Goal: Communication & Community: Answer question/provide support

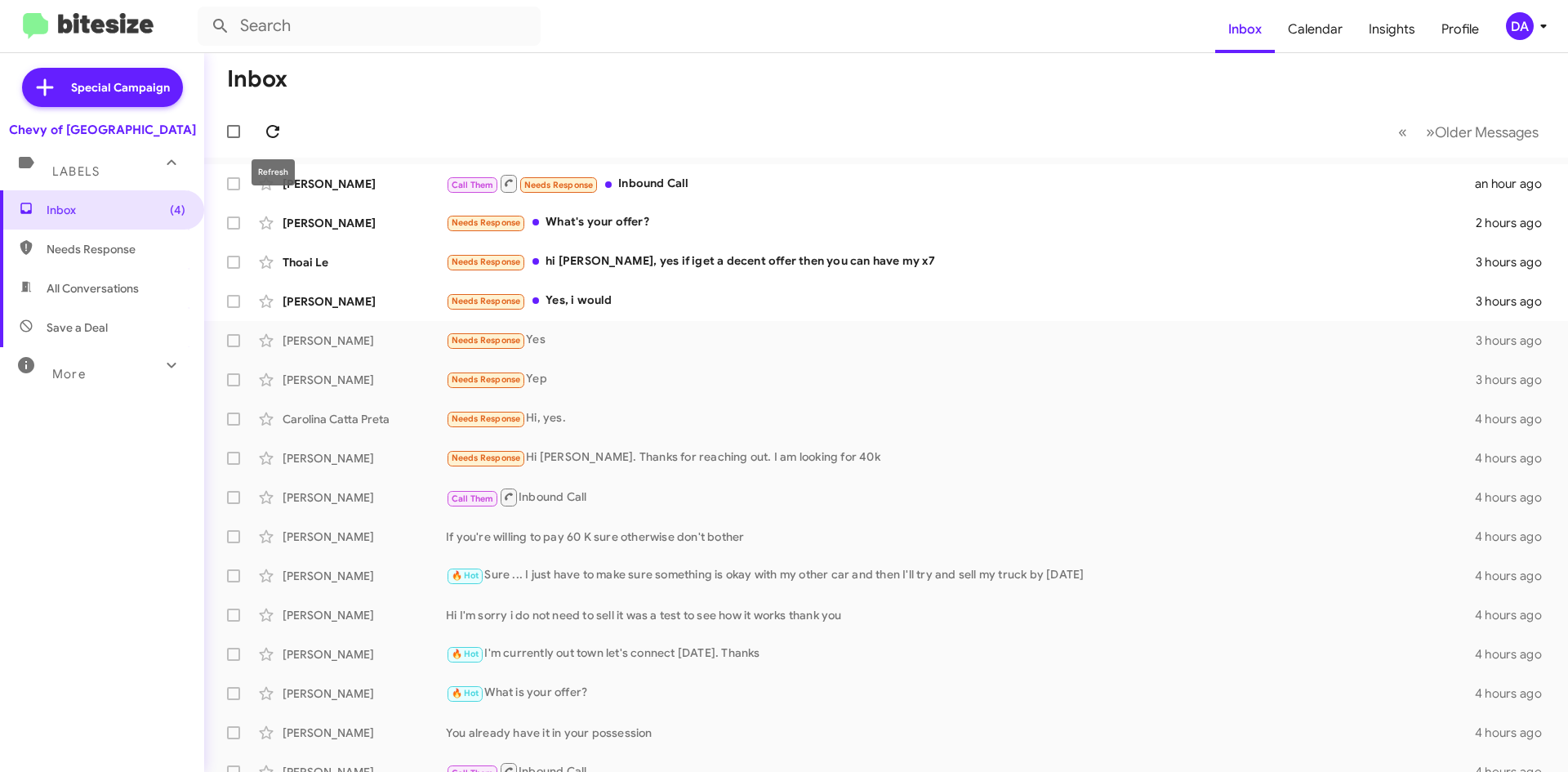
click at [268, 127] on icon at bounding box center [273, 131] width 13 height 13
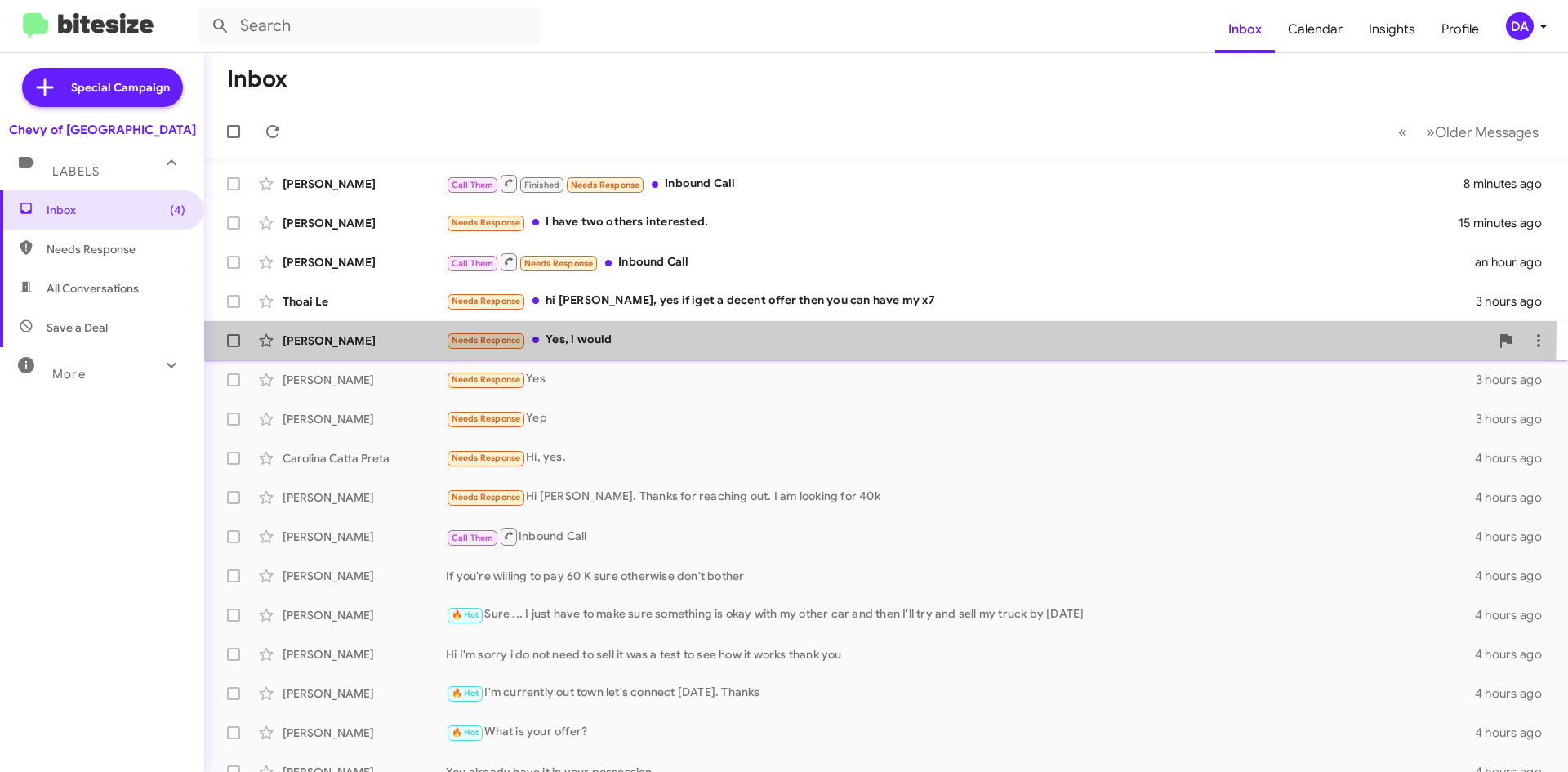
click at [615, 326] on div "[PERSON_NAME] Needs Response Yes, i would 3 hours ago" at bounding box center [886, 340] width 1337 height 33
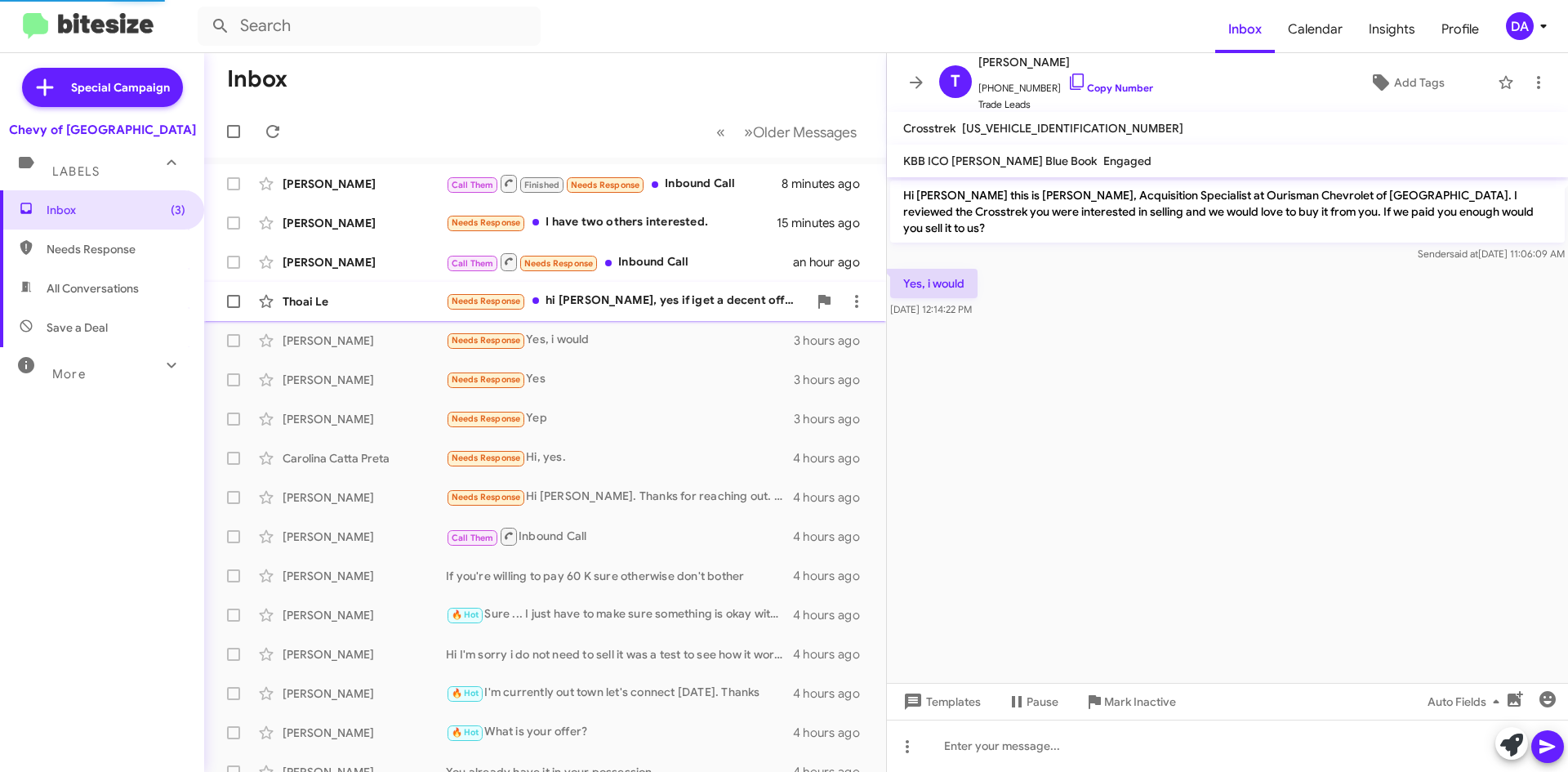
click at [653, 306] on div "Needs Response hi [PERSON_NAME], yes if iget a decent offer then you can have m…" at bounding box center [626, 301] width 362 height 18
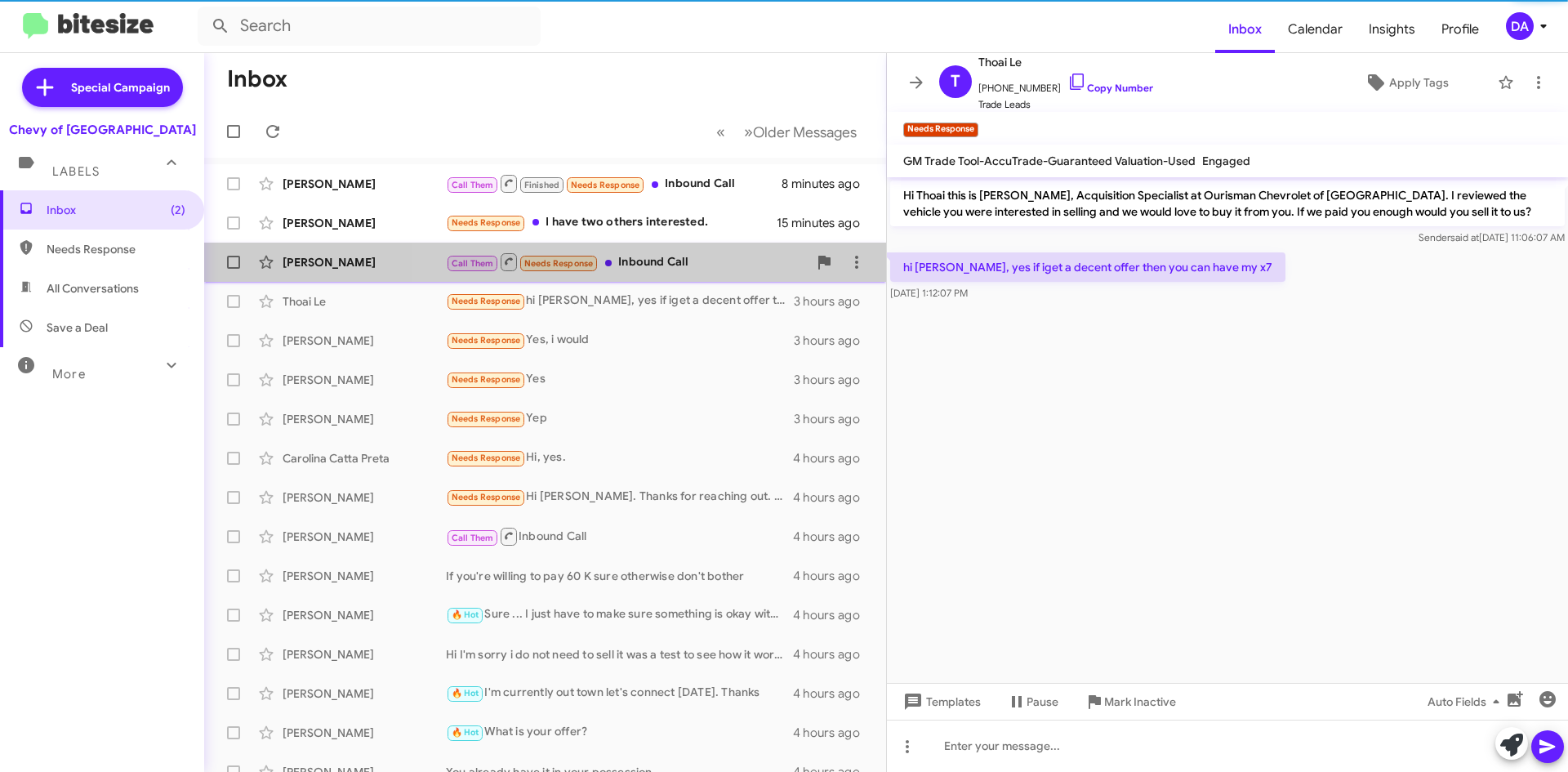
click at [661, 261] on div "Call Them Needs Response Inbound Call" at bounding box center [626, 262] width 362 height 20
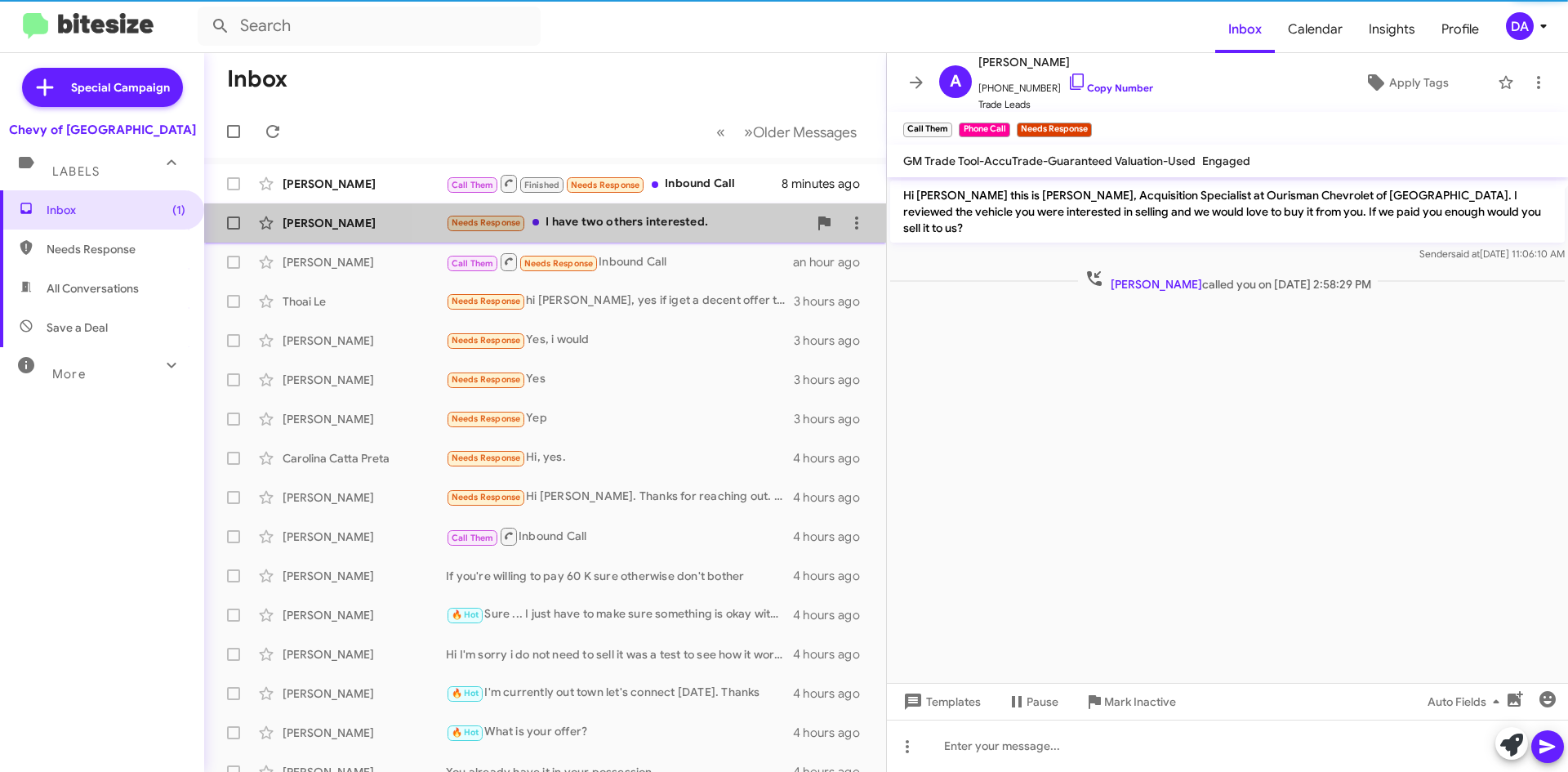
click at [666, 222] on div "Needs Response I have two others interested." at bounding box center [626, 222] width 362 height 18
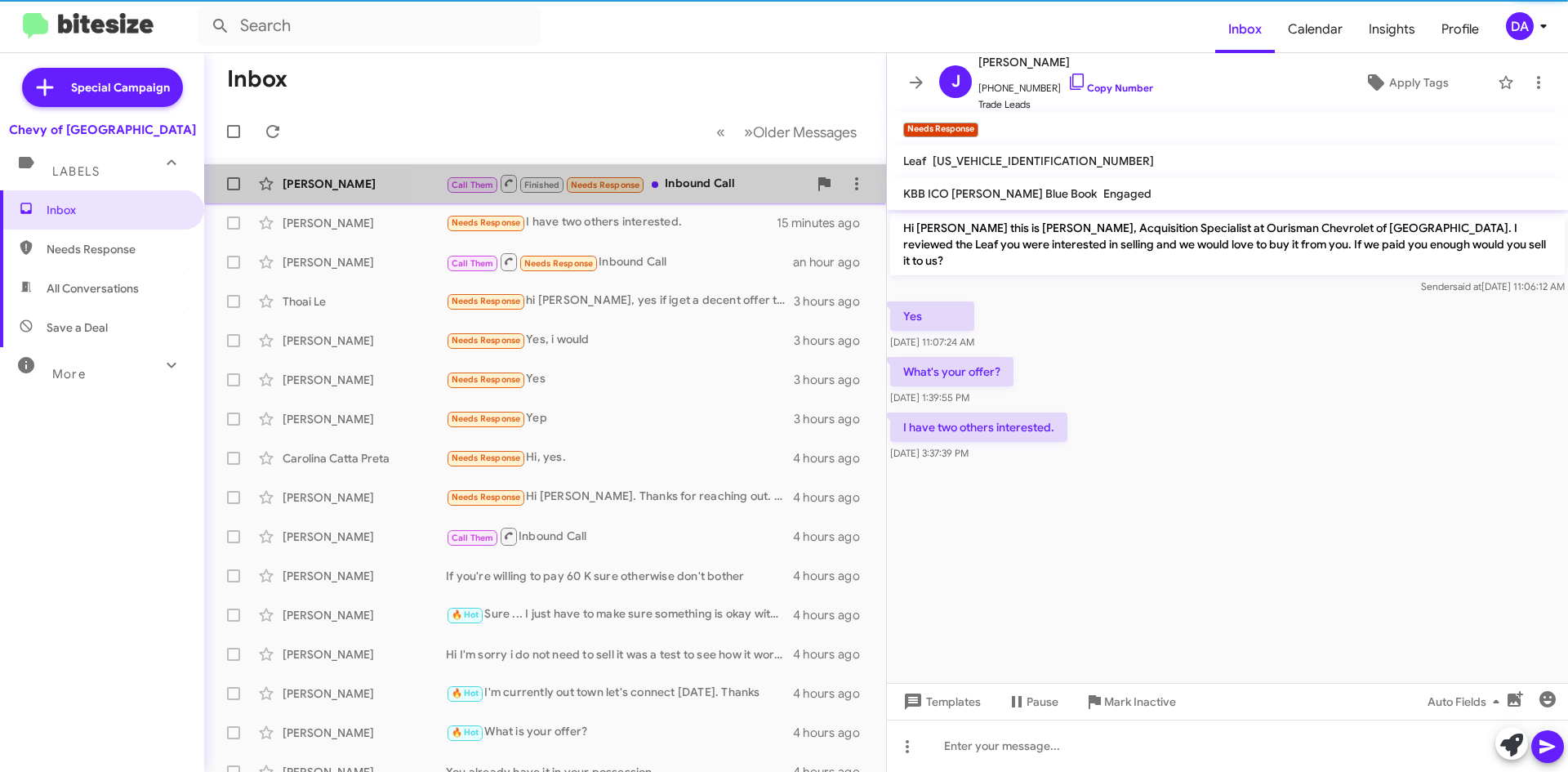
click at [696, 181] on div "Call Them Finished Needs Response Inbound Call" at bounding box center [626, 183] width 362 height 20
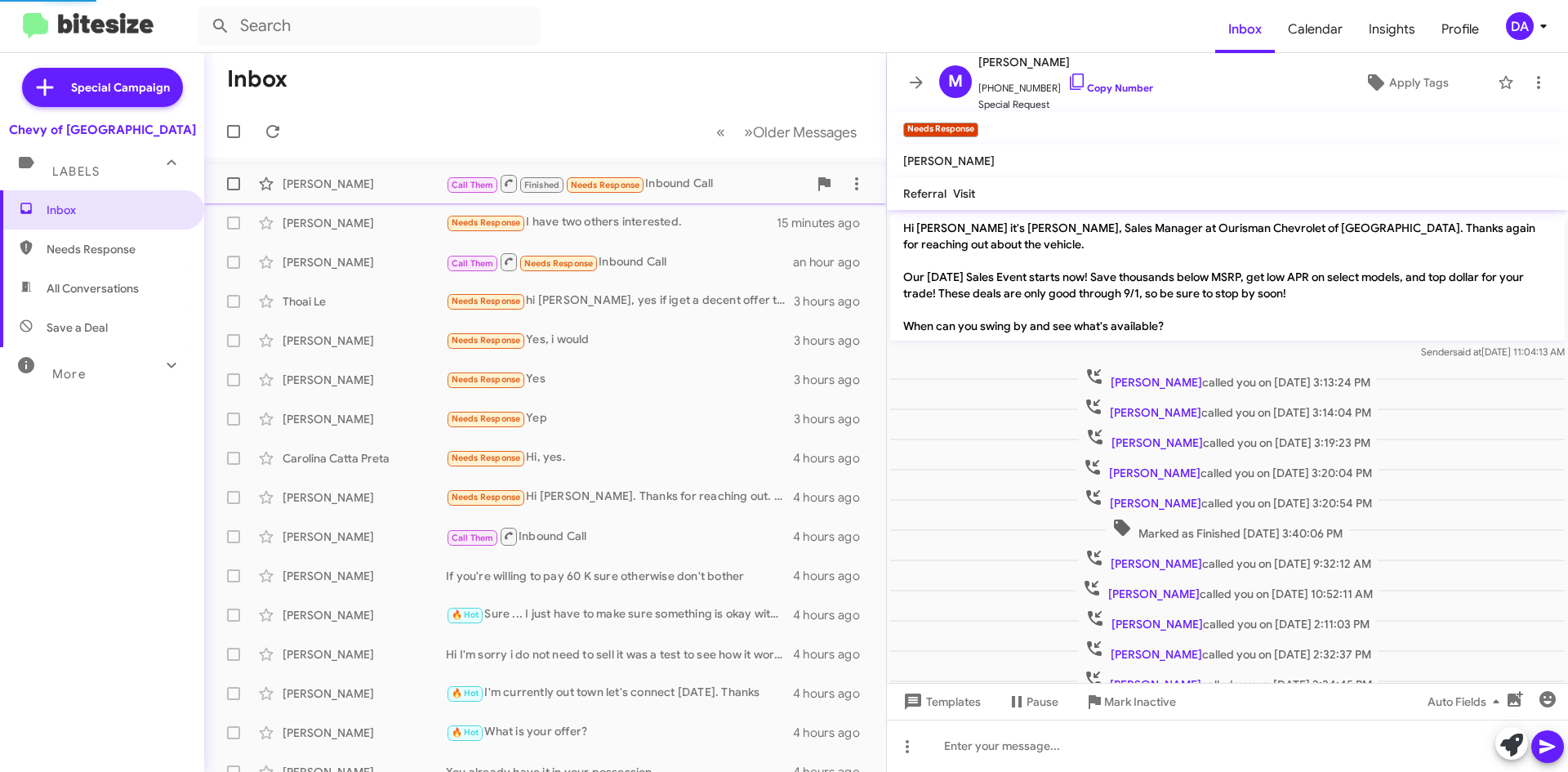
scroll to position [130, 0]
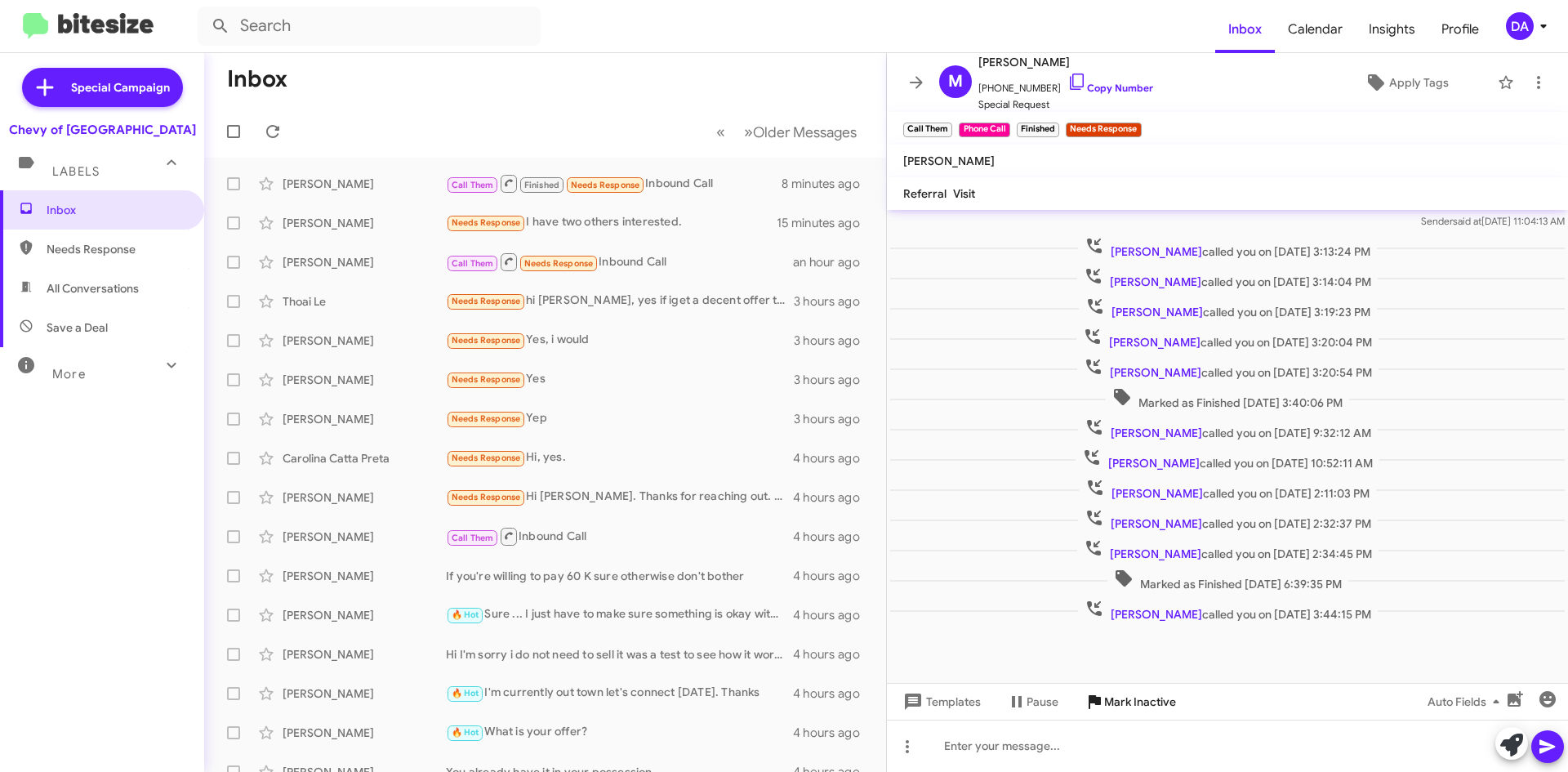
click at [1162, 708] on span "Mark Inactive" at bounding box center [1140, 701] width 72 height 29
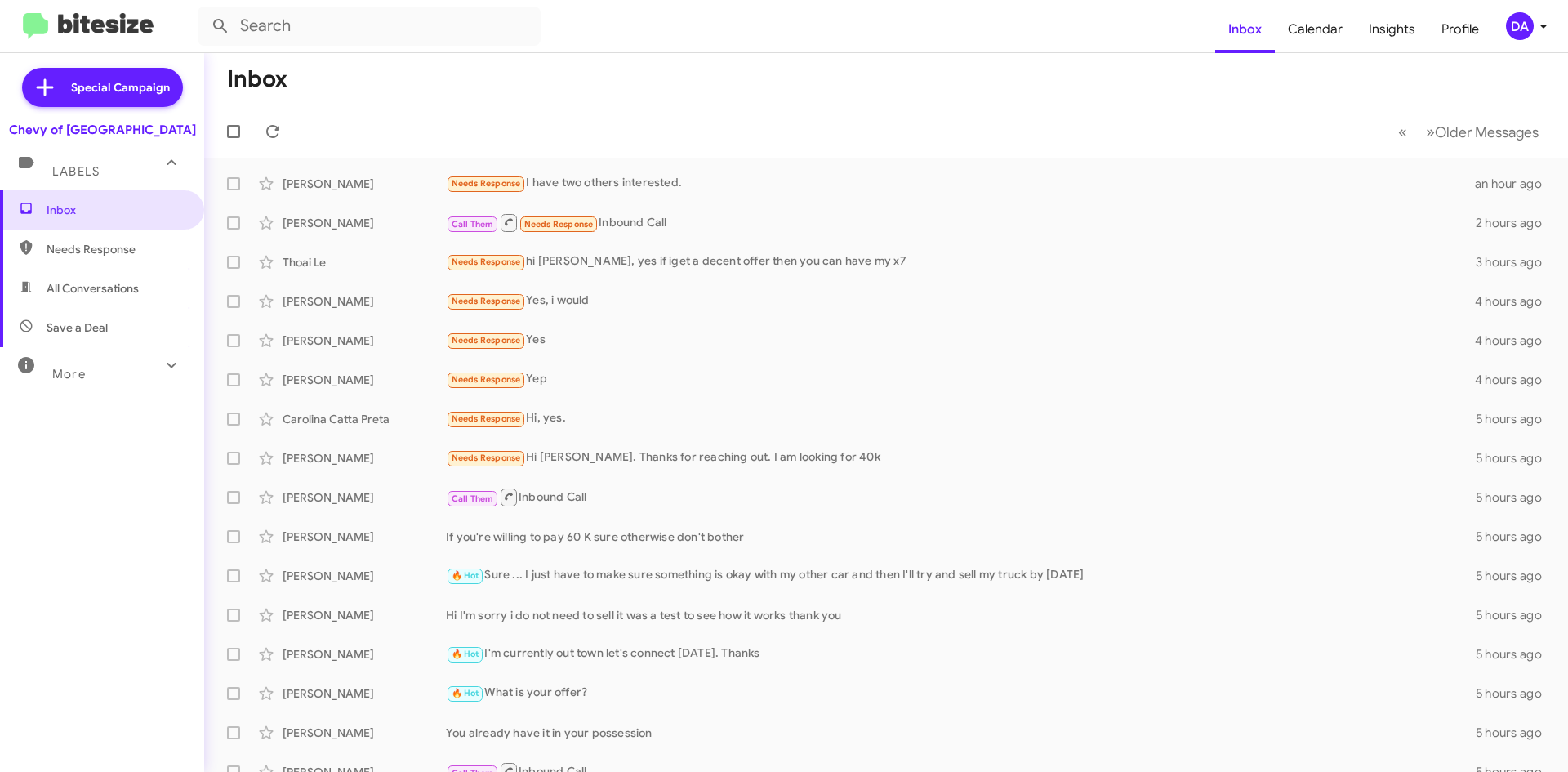
click at [143, 496] on div "Inbox Needs Response All Conversations Save a Deal More Important 🔥 Hot Appoint…" at bounding box center [102, 422] width 204 height 463
